Goal: Task Accomplishment & Management: Manage account settings

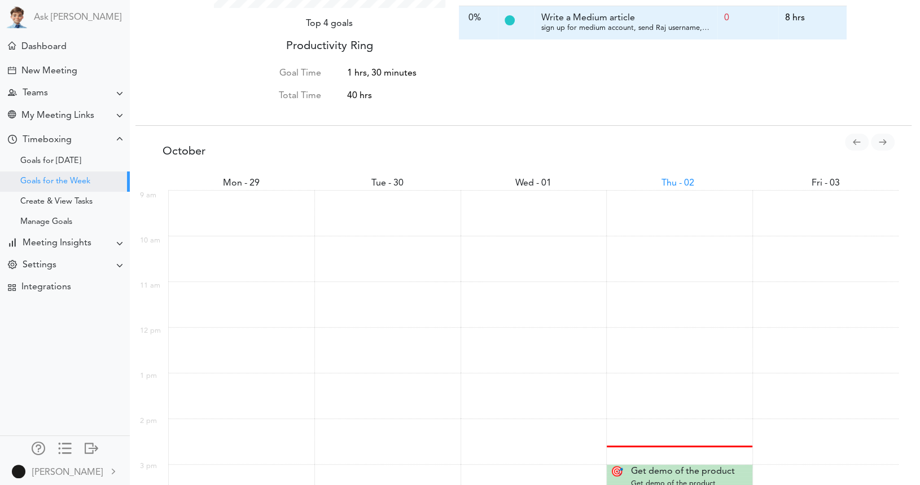
scroll to position [269, 0]
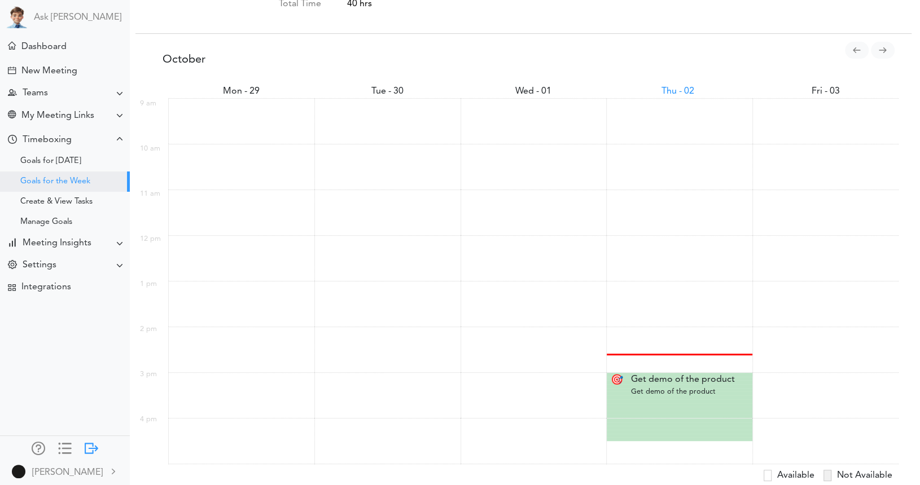
click at [86, 442] on div at bounding box center [92, 447] width 14 height 11
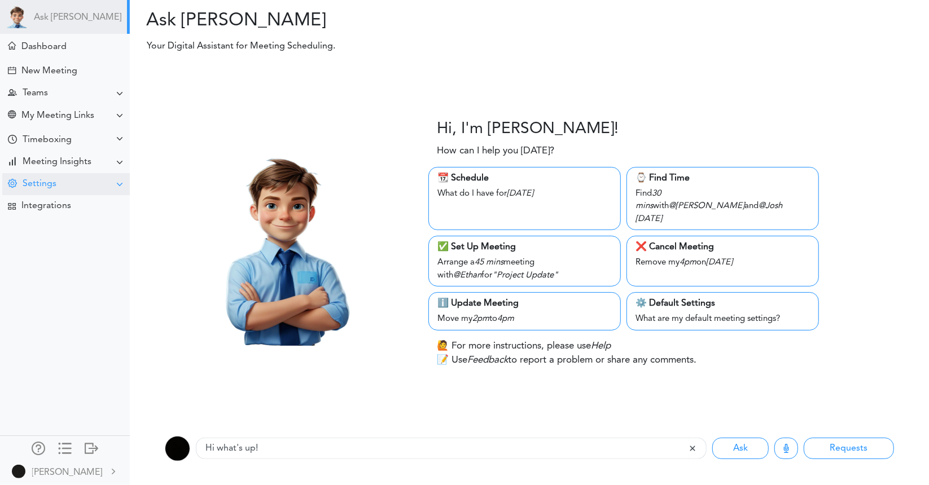
click at [41, 179] on div "Settings" at bounding box center [40, 184] width 34 height 11
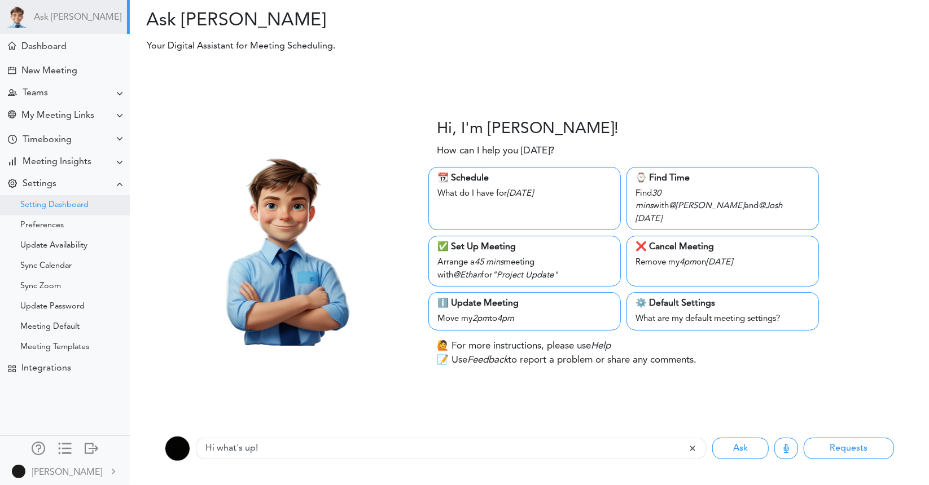
click at [68, 212] on div "Setting Dashboard" at bounding box center [65, 205] width 130 height 20
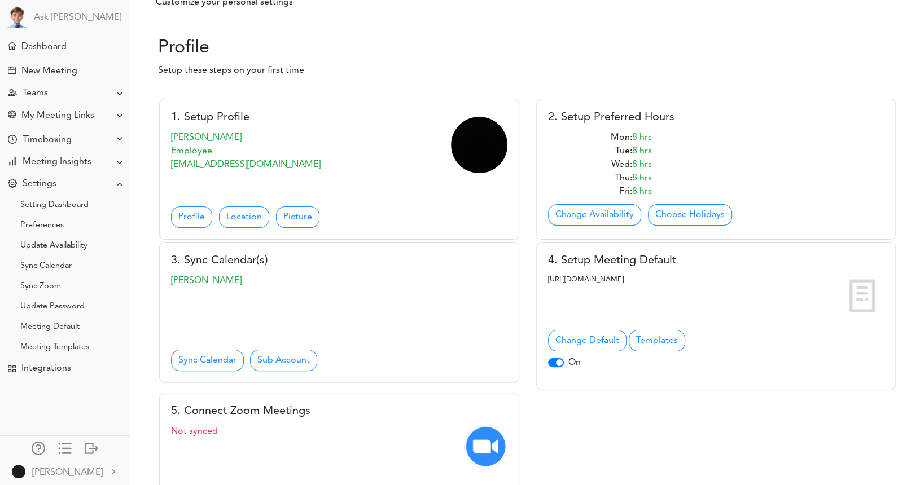
scroll to position [56, 0]
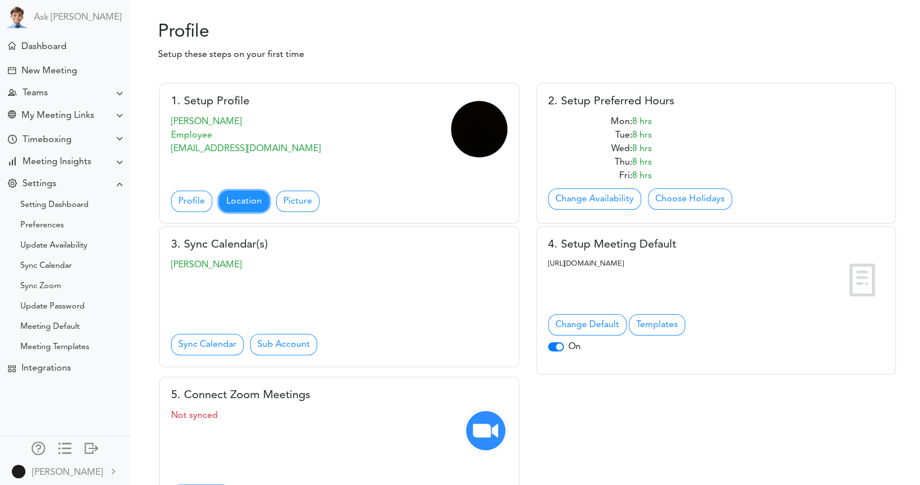
click at [244, 203] on link "Location" at bounding box center [244, 201] width 50 height 21
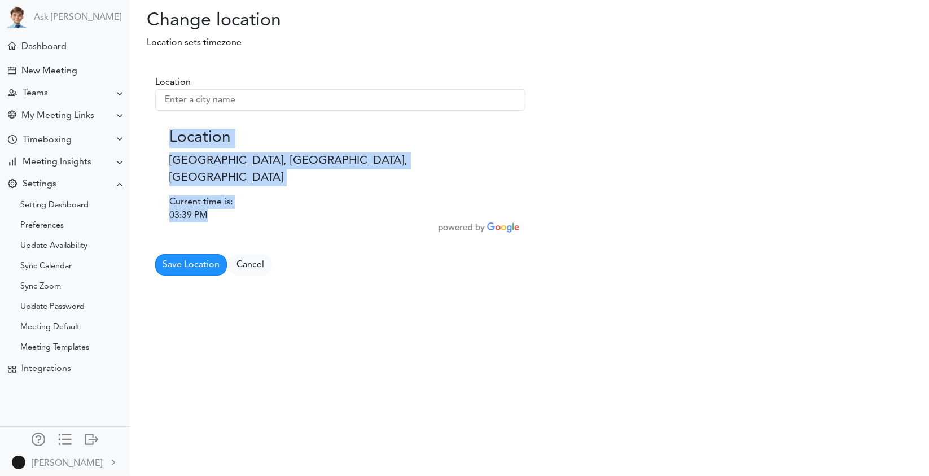
drag, startPoint x: 168, startPoint y: 142, endPoint x: 221, endPoint y: 204, distance: 81.7
click at [221, 204] on div "Location [GEOGRAPHIC_DATA], [GEOGRAPHIC_DATA], [GEOGRAPHIC_DATA] Current time i…" at bounding box center [340, 173] width 359 height 97
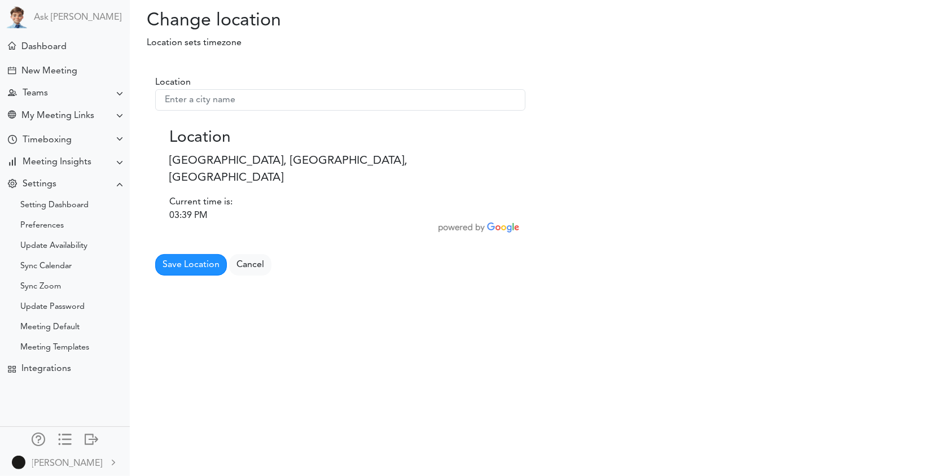
click at [248, 222] on div at bounding box center [340, 227] width 359 height 10
click at [474, 222] on img at bounding box center [479, 227] width 81 height 10
click at [384, 258] on div "Location To navigate the map with touch gestures double-tap and hold your finge…" at bounding box center [340, 174] width 387 height 220
click at [79, 208] on div "Setting Dashboard" at bounding box center [54, 206] width 68 height 6
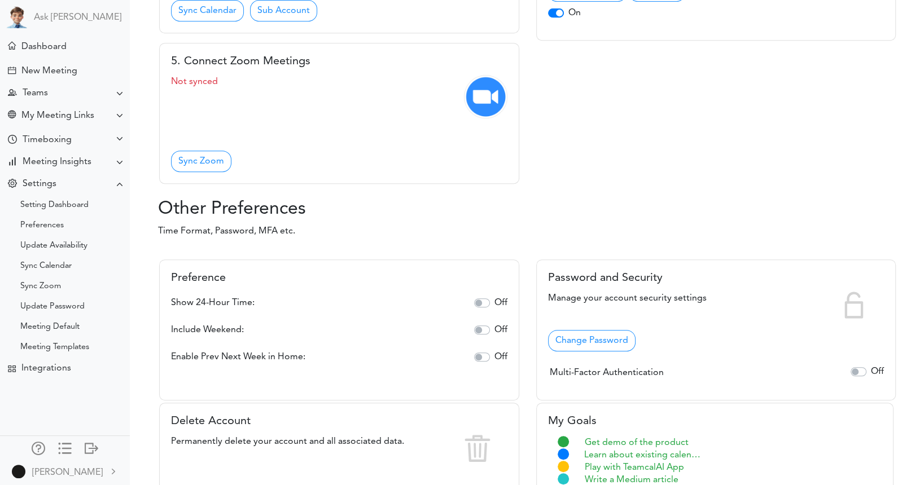
scroll to position [395, 0]
